Goal: Task Accomplishment & Management: Use online tool/utility

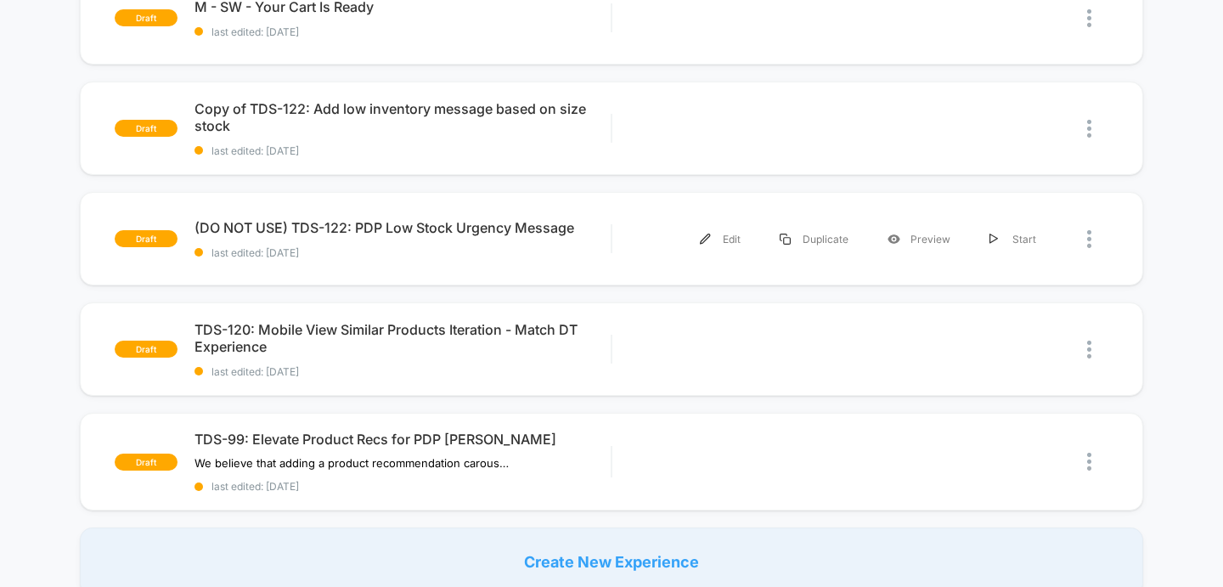
scroll to position [996, 0]
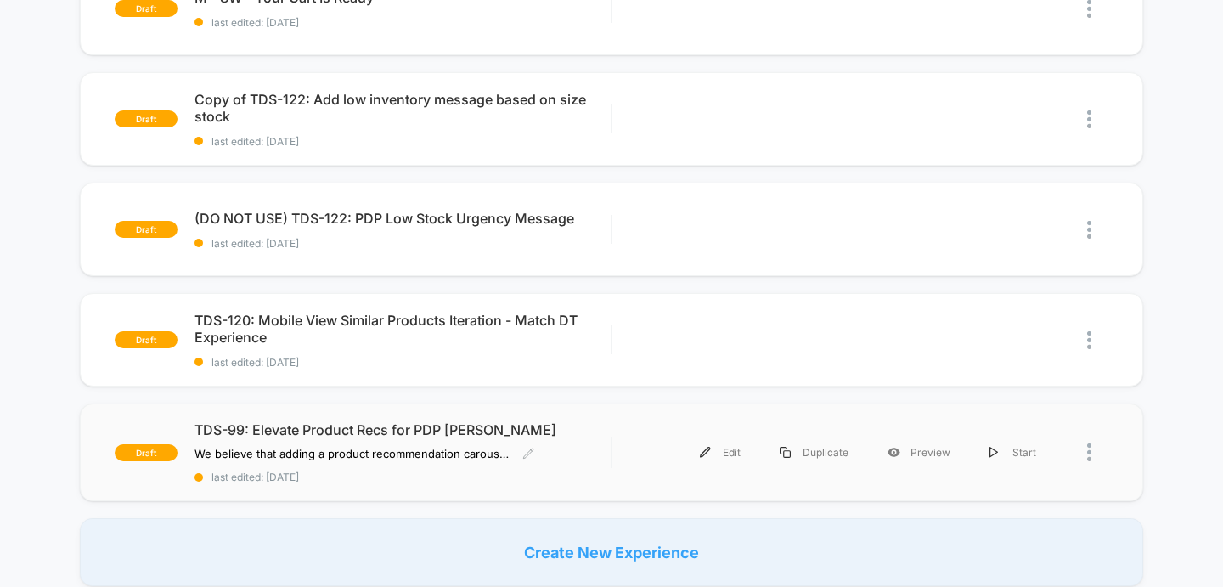
click at [343, 425] on span "TDS-99: Elevate Product Recs for PDP [PERSON_NAME]" at bounding box center [403, 429] width 417 height 17
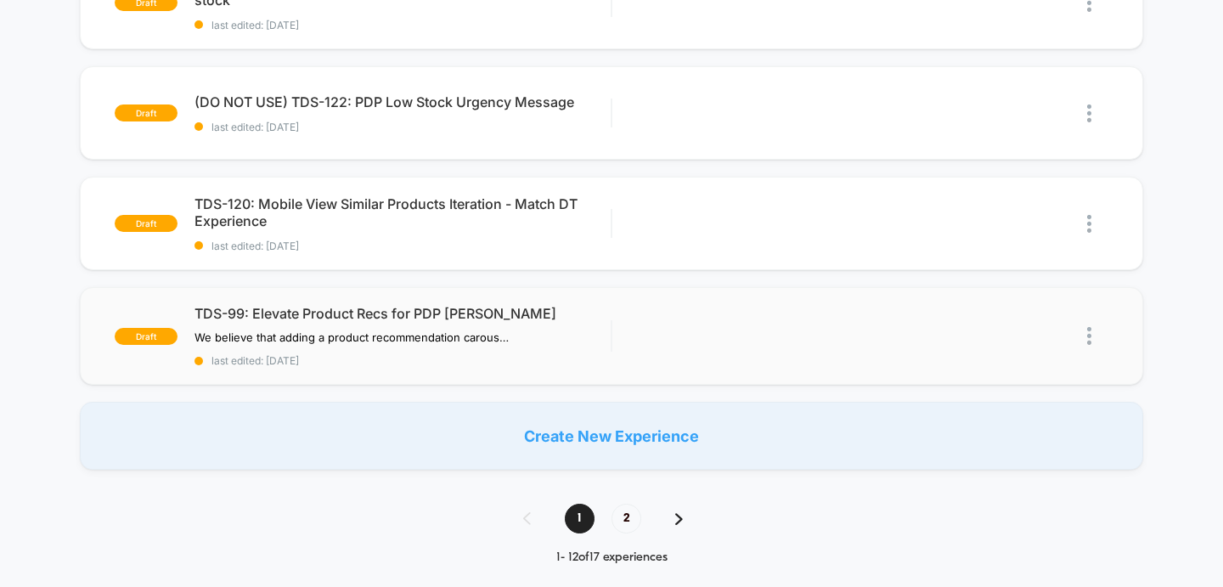
scroll to position [1094, 0]
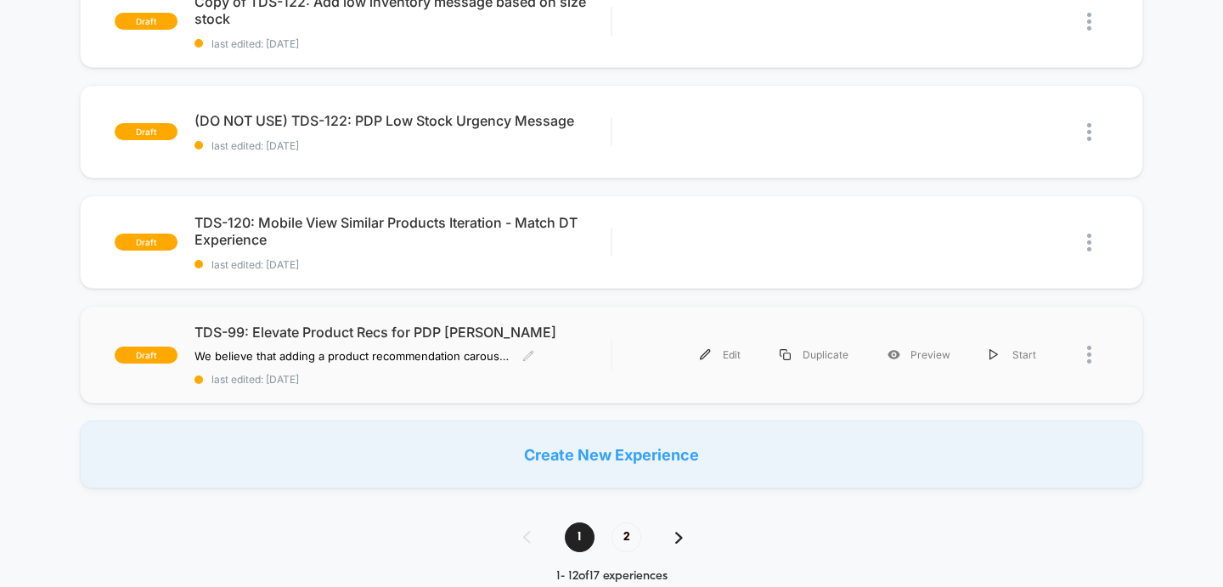
click at [527, 380] on span "last edited: [DATE]" at bounding box center [403, 379] width 417 height 13
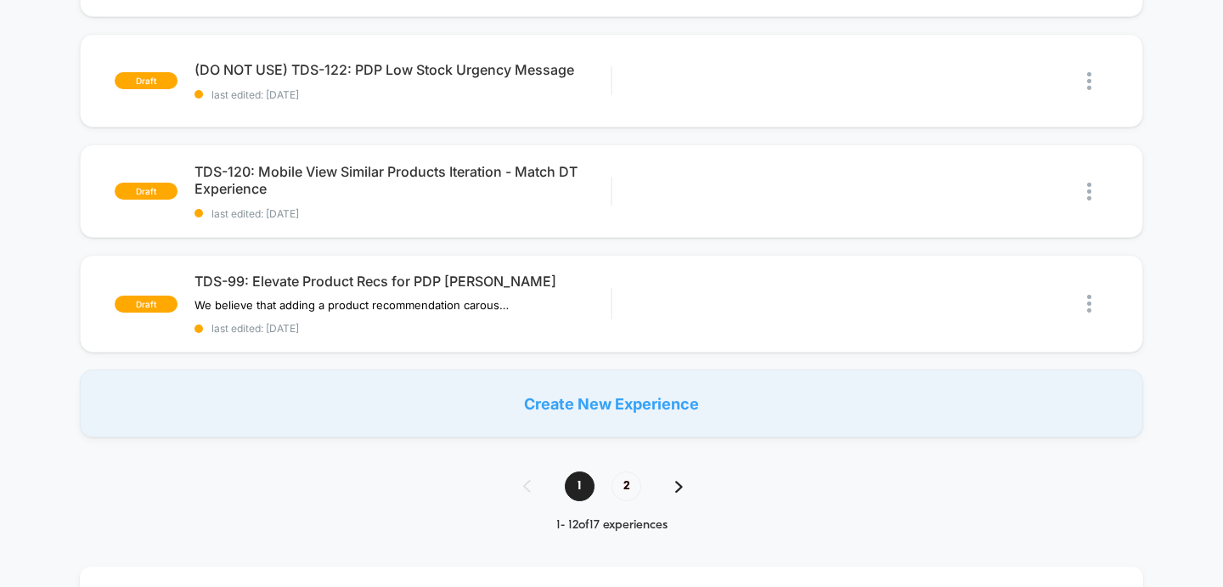
scroll to position [1142, 0]
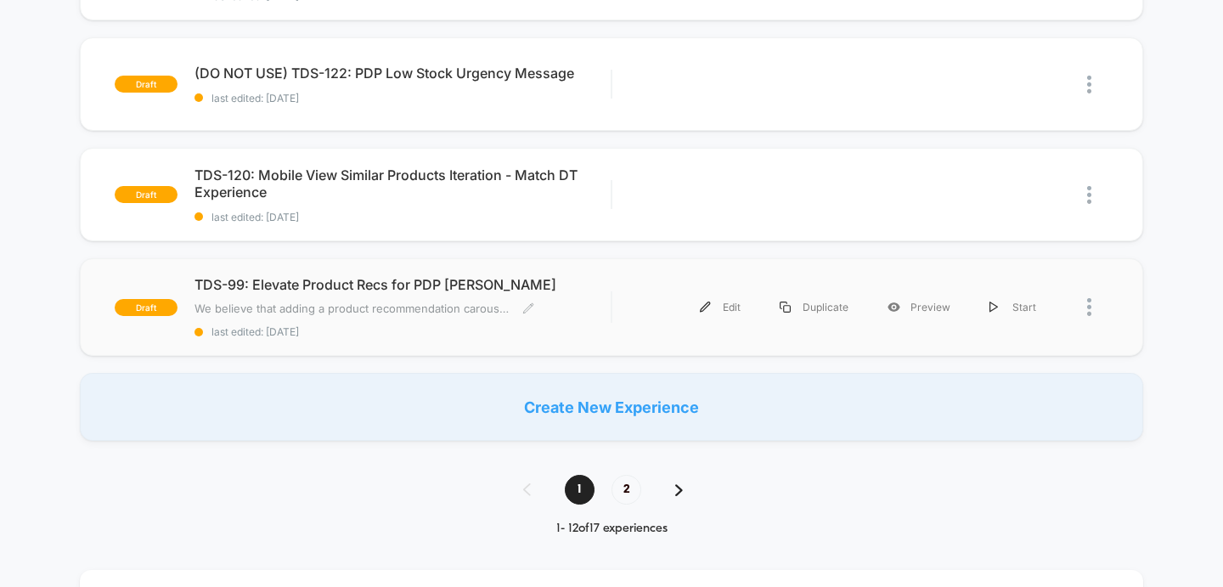
click at [364, 304] on span "We believe that adding a product recommendation carousel on the top of the PDPF…" at bounding box center [352, 309] width 315 height 14
